Goal: Go to known website: Access a specific website the user already knows

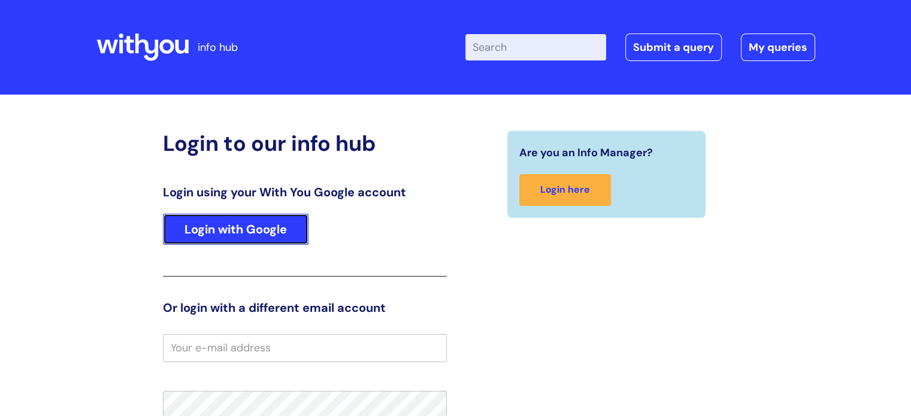
click at [235, 241] on link "Login with Google" at bounding box center [236, 229] width 146 height 31
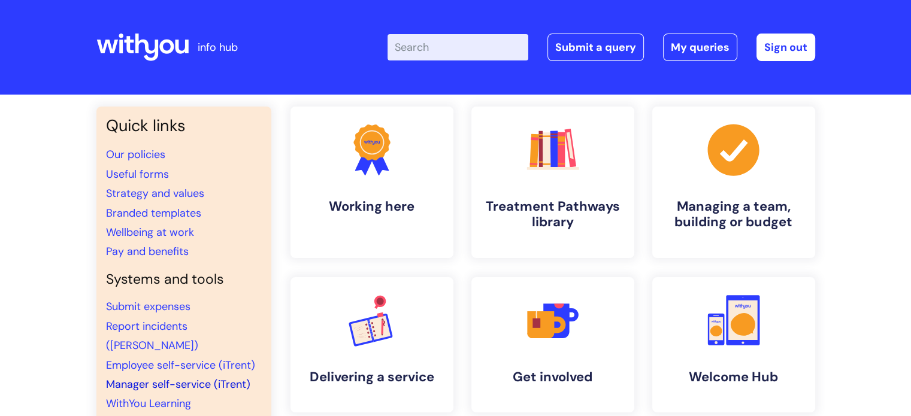
click at [188, 378] on link "Manager self-service (iTrent)" at bounding box center [178, 385] width 144 height 14
